Goal: Find specific page/section

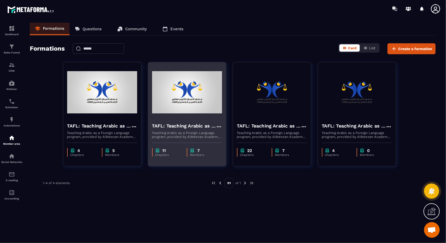
click at [188, 148] on div "7 Members" at bounding box center [202, 152] width 30 height 9
click at [182, 140] on div "11 Chapters 7 Members" at bounding box center [187, 150] width 78 height 22
click at [205, 81] on img at bounding box center [187, 92] width 70 height 52
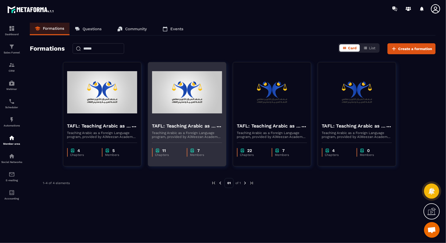
click at [205, 81] on img at bounding box center [187, 92] width 70 height 52
click at [175, 149] on div "11" at bounding box center [168, 150] width 27 height 5
click at [186, 101] on img at bounding box center [187, 92] width 70 height 52
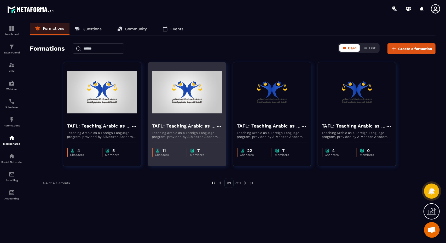
click at [186, 101] on img at bounding box center [187, 92] width 70 height 52
